Goal: Check status: Check status

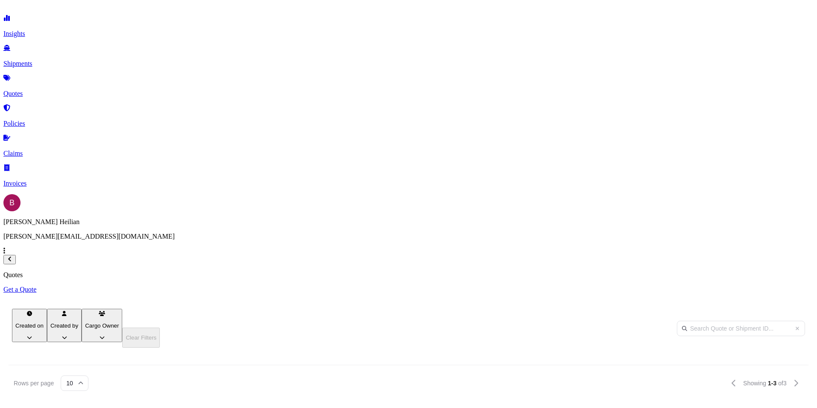
scroll to position [263, 674]
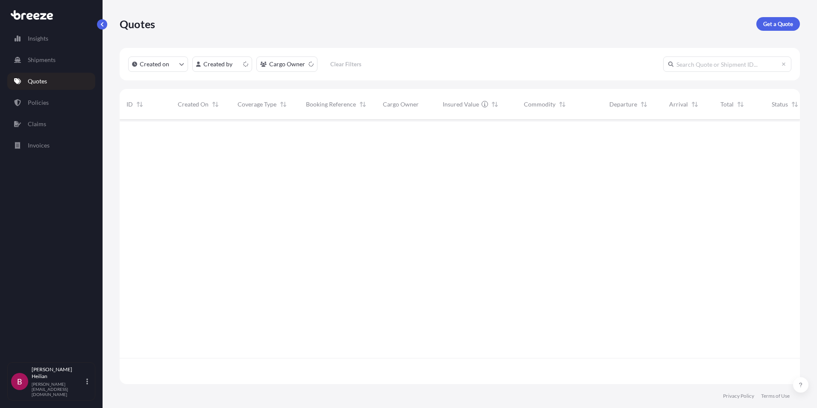
scroll to position [263, 674]
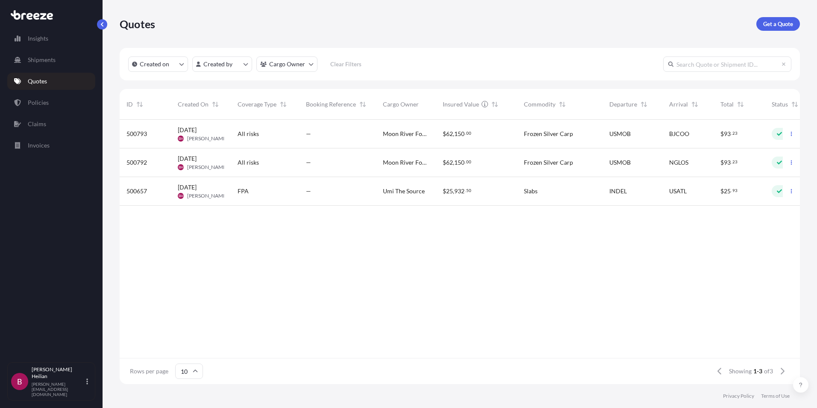
click at [421, 134] on span "Moon River Foods" at bounding box center [406, 134] width 46 height 9
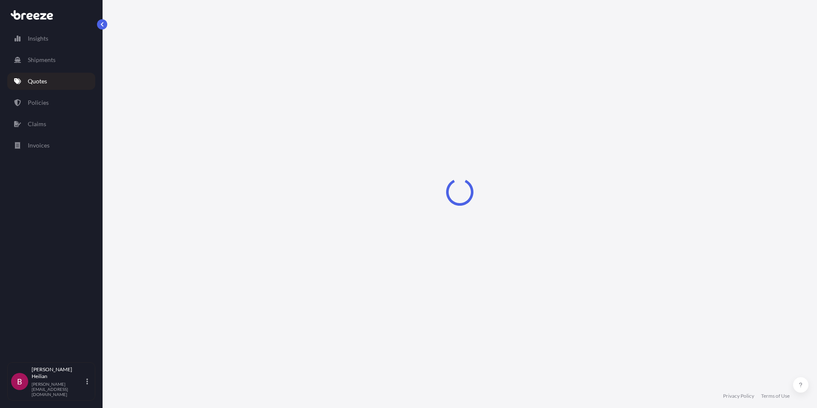
select select "Road"
select select "Sea"
select select "2"
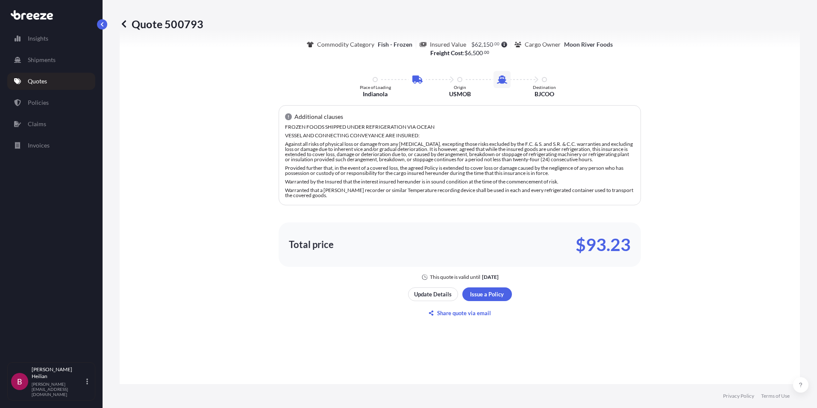
scroll to position [556, 0]
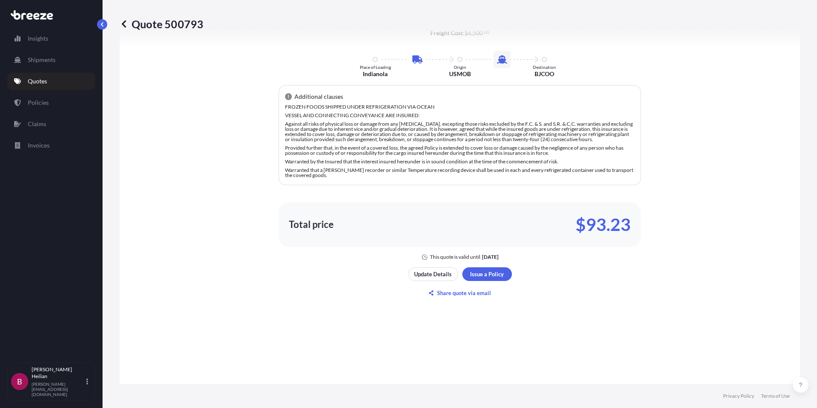
click at [689, 159] on div "Here's your insurance offer All risk coverage Commodity Category Fish - Frozen …" at bounding box center [460, 109] width 657 height 303
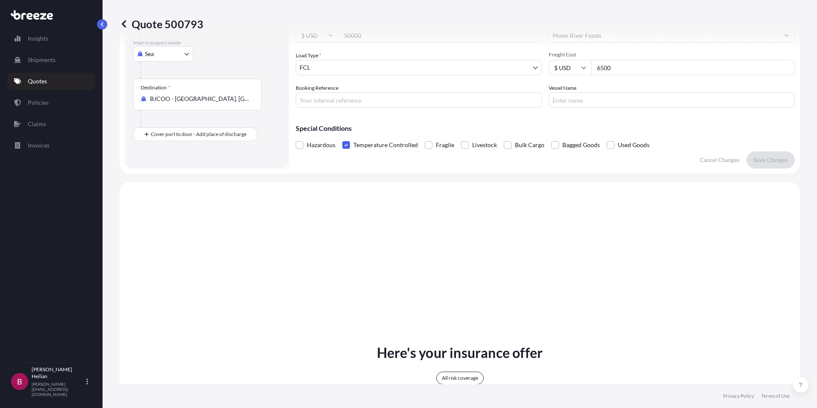
scroll to position [0, 0]
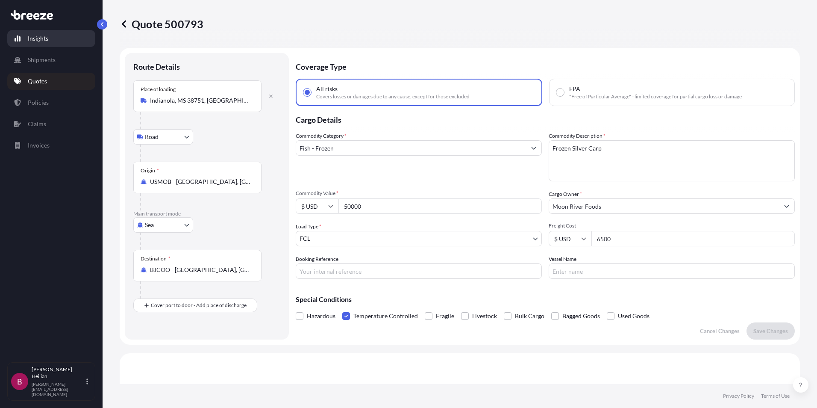
click at [39, 38] on p "Insights" at bounding box center [38, 38] width 21 height 9
select select "2025"
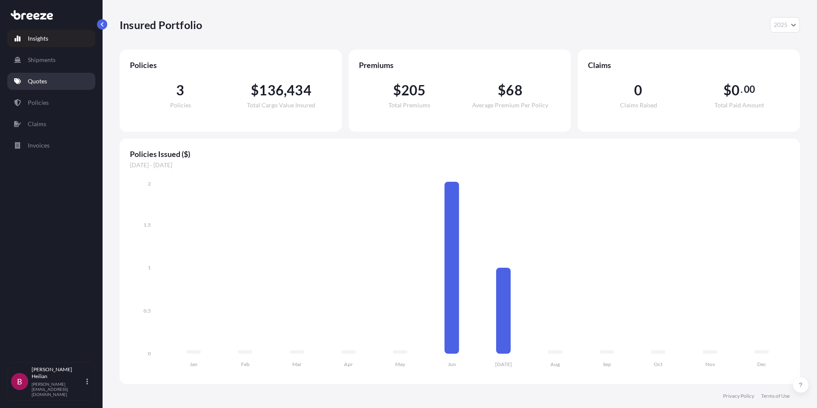
click at [38, 81] on p "Quotes" at bounding box center [37, 81] width 19 height 9
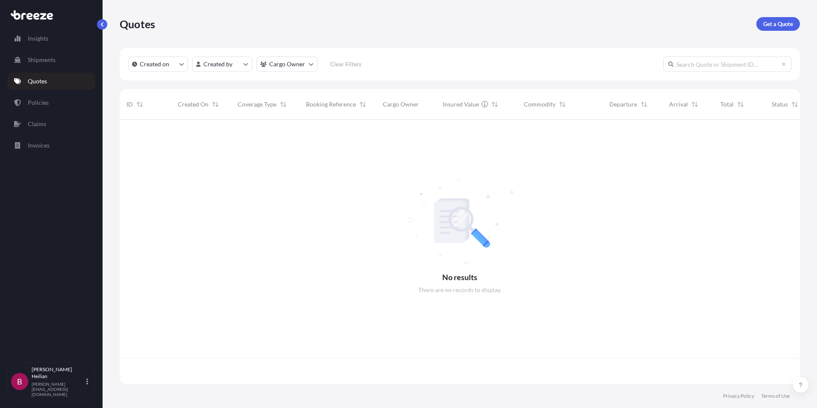
scroll to position [263, 674]
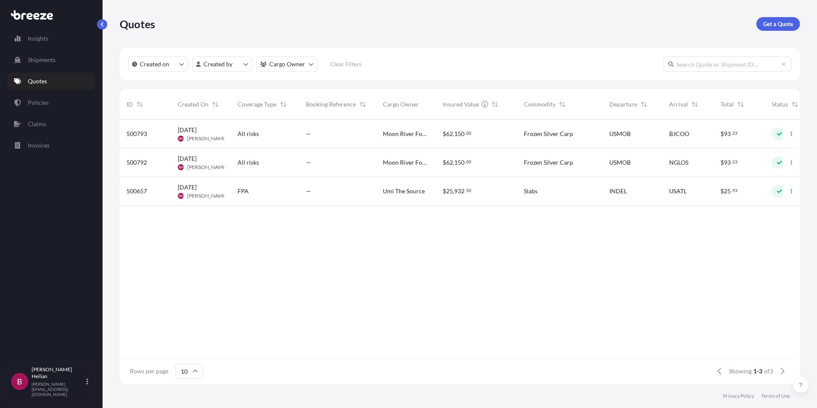
click at [249, 162] on span "All risks" at bounding box center [248, 162] width 21 height 9
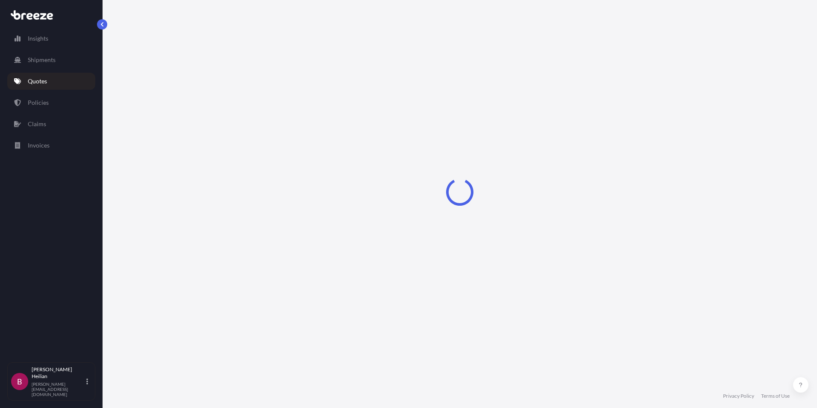
select select "Road"
select select "Sea"
select select "2"
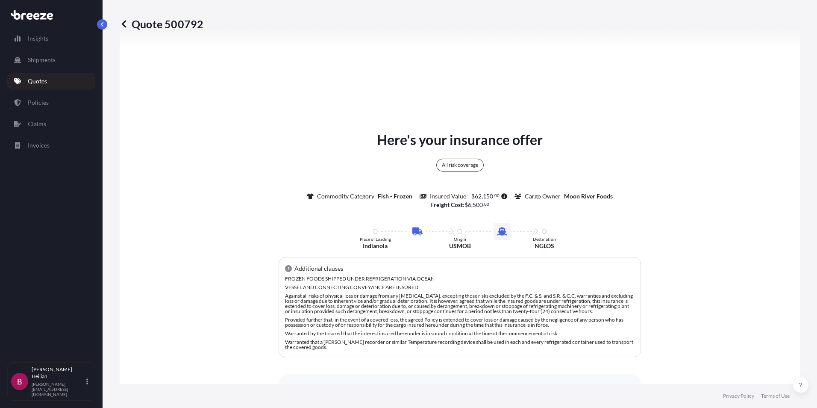
scroll to position [310, 0]
